Goal: Information Seeking & Learning: Learn about a topic

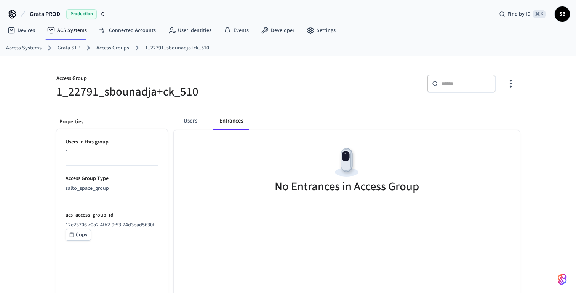
click at [66, 46] on link "Grata STP" at bounding box center [68, 48] width 23 height 8
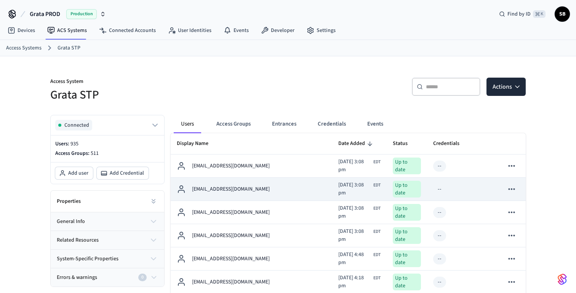
click at [231, 189] on p "[EMAIL_ADDRESS][DOMAIN_NAME]" at bounding box center [231, 189] width 78 height 8
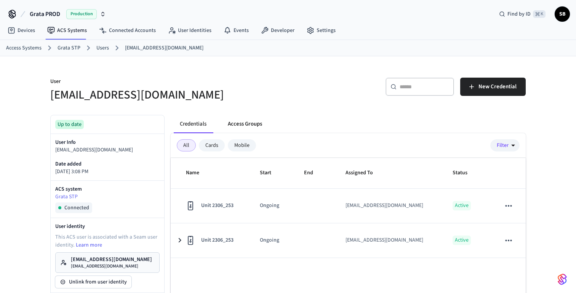
click at [254, 122] on button "Access Groups" at bounding box center [245, 124] width 46 height 18
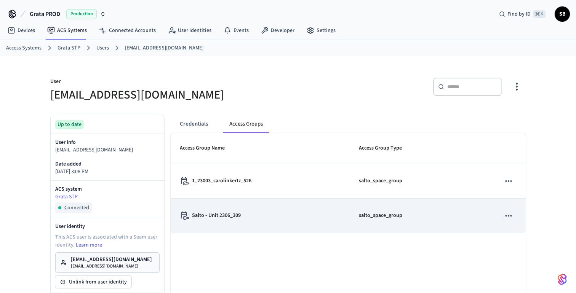
click at [228, 217] on p "Salto - Unit 2306_309" at bounding box center [216, 216] width 49 height 8
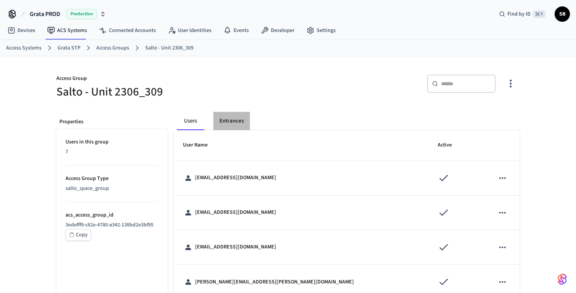
click at [236, 123] on button "Entrances" at bounding box center [231, 121] width 37 height 18
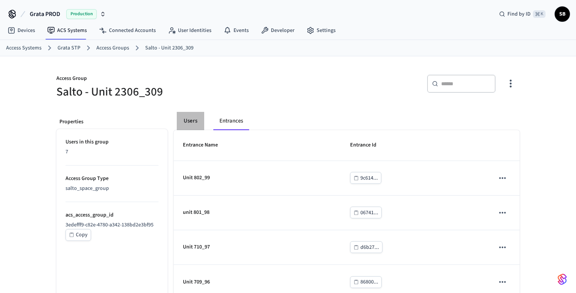
click at [190, 119] on button "Users" at bounding box center [190, 121] width 27 height 18
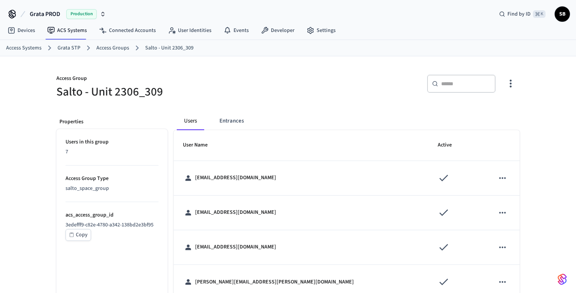
click at [112, 46] on link "Access Groups" at bounding box center [112, 48] width 33 height 8
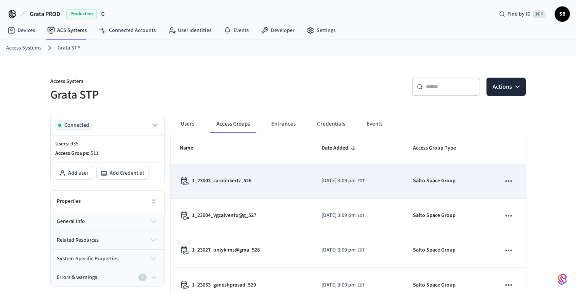
click at [241, 179] on p "1_23003_carolinkertz_526" at bounding box center [221, 181] width 59 height 8
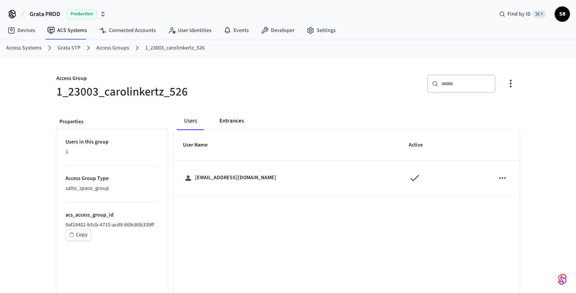
click at [233, 119] on button "Entrances" at bounding box center [231, 121] width 37 height 18
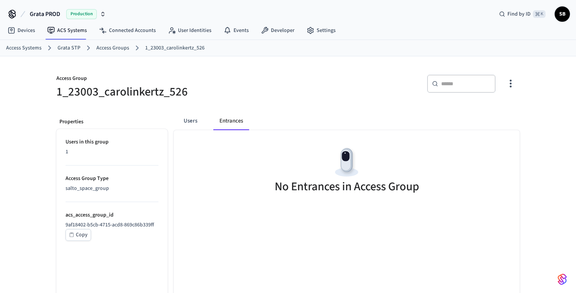
click at [114, 47] on link "Access Groups" at bounding box center [112, 48] width 33 height 8
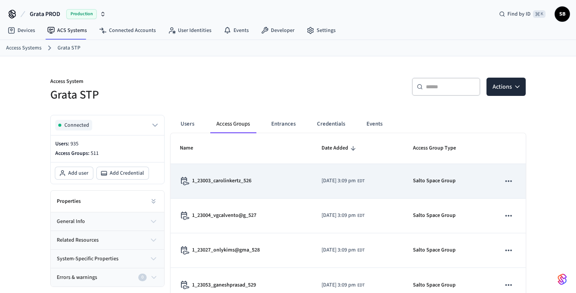
click at [273, 179] on div "1_23003_carolinkertz_526" at bounding box center [241, 181] width 123 height 8
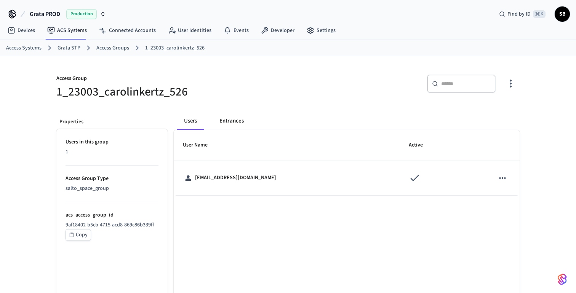
click at [226, 123] on button "Entrances" at bounding box center [231, 121] width 37 height 18
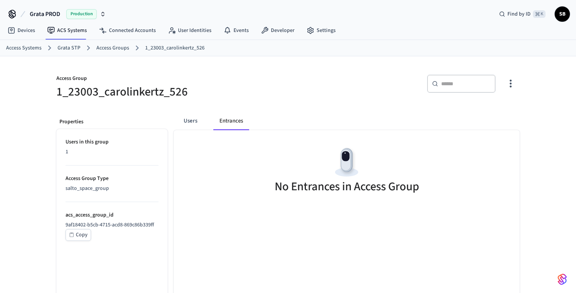
click at [105, 50] on link "Access Groups" at bounding box center [112, 48] width 33 height 8
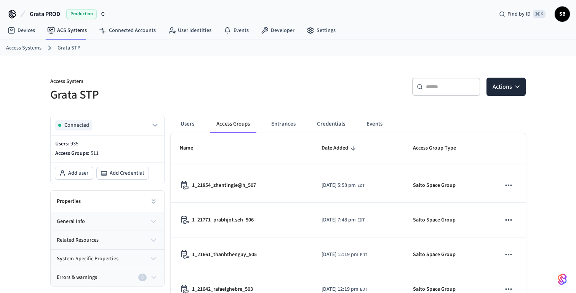
scroll to position [45, 0]
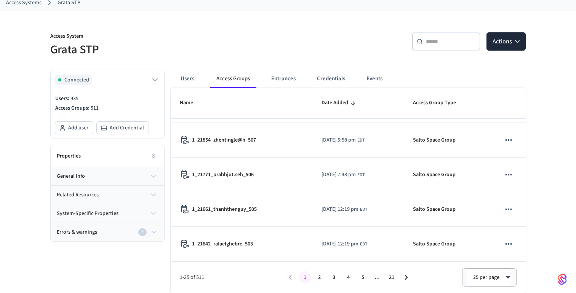
click at [323, 279] on button "2" at bounding box center [319, 277] width 12 height 12
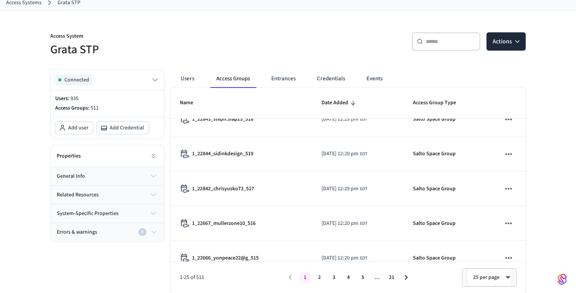
scroll to position [725, 0]
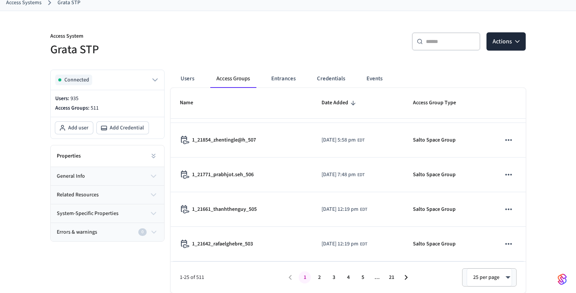
click at [320, 278] on button "2" at bounding box center [319, 277] width 12 height 12
click at [338, 278] on button "3" at bounding box center [333, 277] width 12 height 12
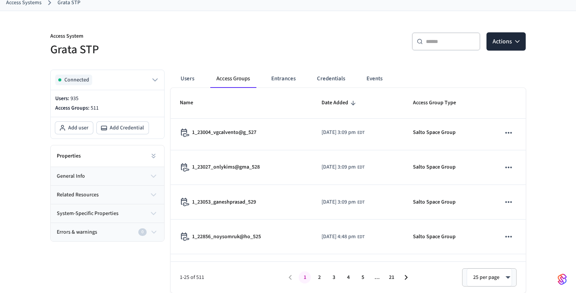
scroll to position [0, 0]
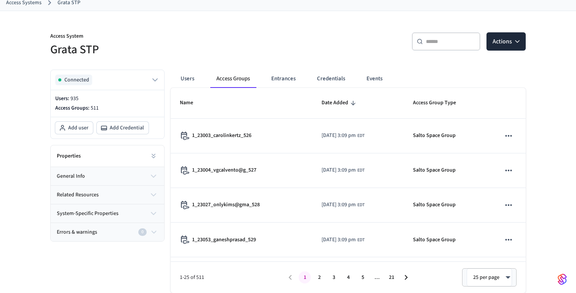
click at [452, 43] on input "text" at bounding box center [450, 42] width 49 height 8
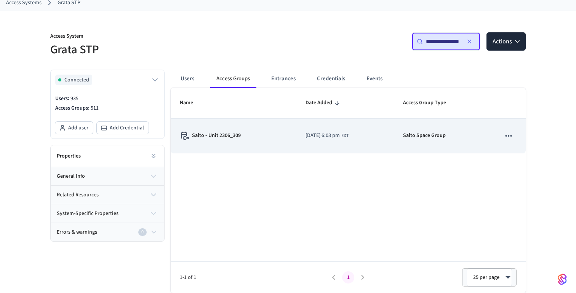
type input "**********"
click at [258, 135] on div "Salto - Unit 2306_309" at bounding box center [233, 136] width 107 height 8
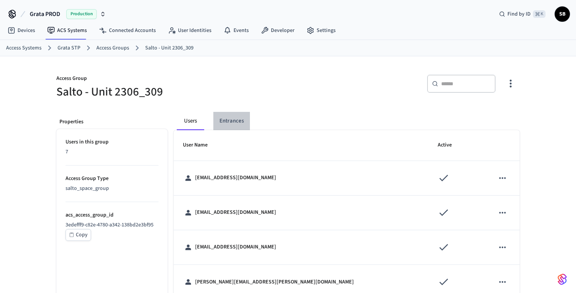
click at [231, 120] on button "Entrances" at bounding box center [231, 121] width 37 height 18
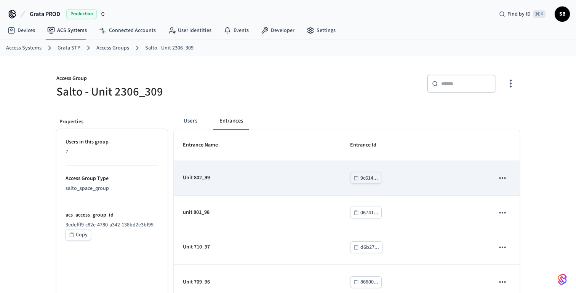
click at [201, 182] on p "Unit 802_99" at bounding box center [196, 178] width 27 height 8
click at [198, 176] on p "Unit 802_99" at bounding box center [196, 178] width 27 height 8
click at [508, 180] on button "sticky table" at bounding box center [502, 178] width 16 height 16
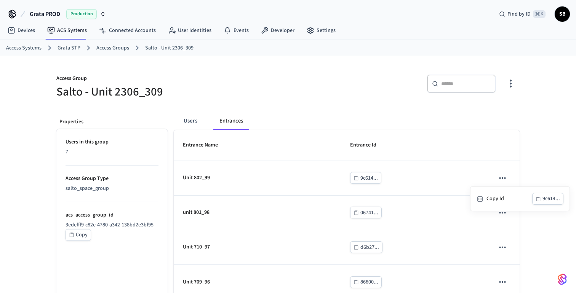
click at [363, 100] on div at bounding box center [288, 146] width 576 height 293
click at [190, 125] on button "Users" at bounding box center [190, 121] width 27 height 18
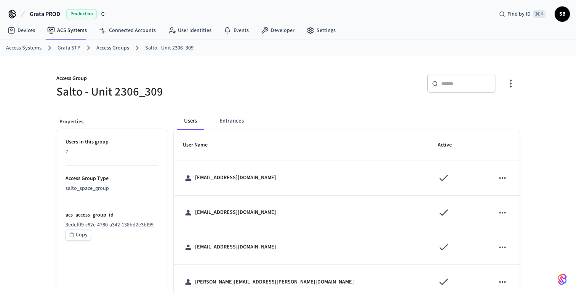
click at [107, 49] on link "Access Groups" at bounding box center [112, 48] width 33 height 8
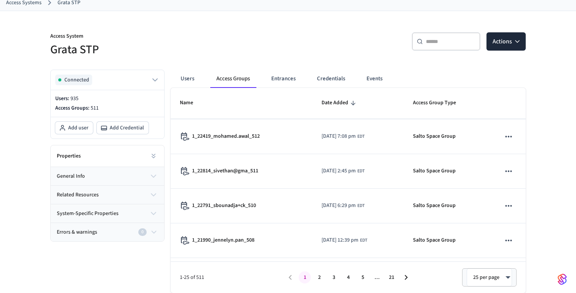
scroll to position [348, 0]
